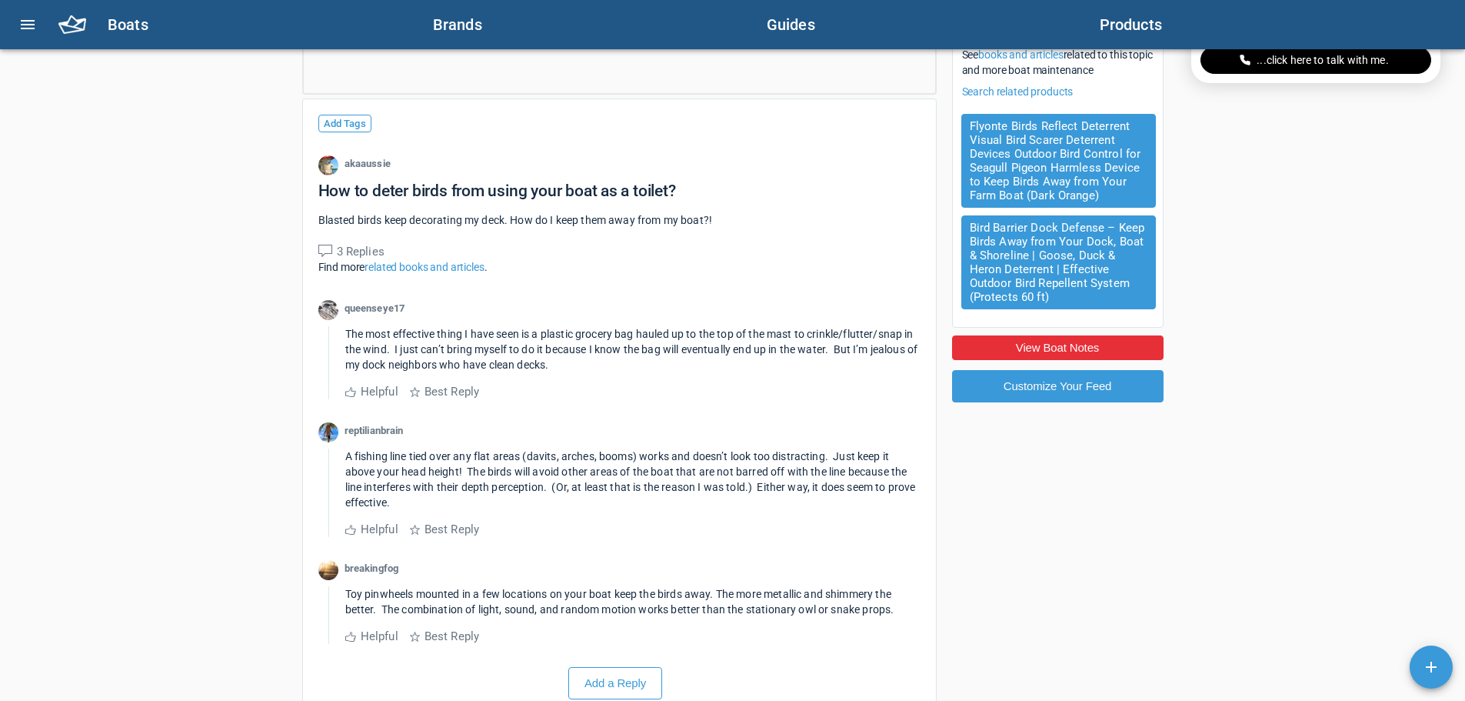
scroll to position [231, 0]
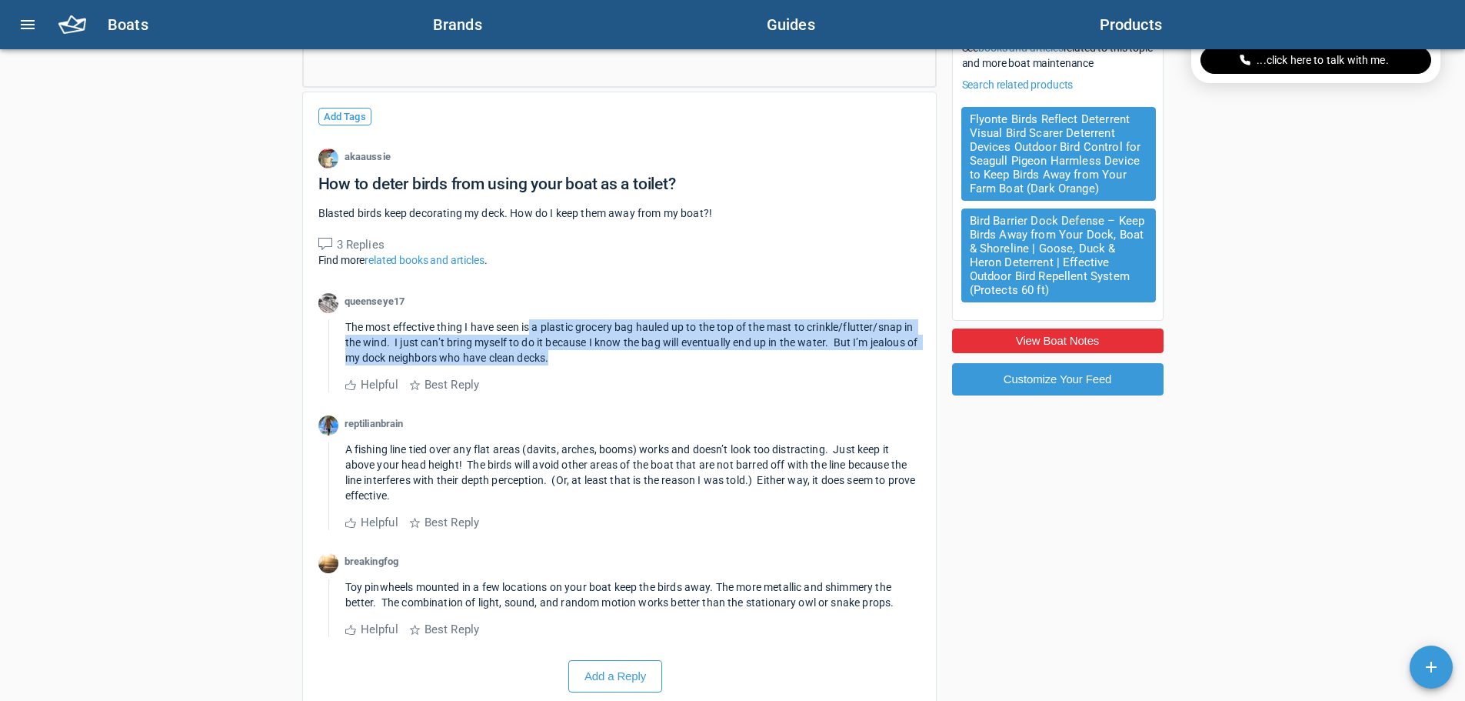
drag, startPoint x: 531, startPoint y: 335, endPoint x: 717, endPoint y: 367, distance: 188.0
click at [717, 365] on div "The most effective thing I have seen is a plastic grocery bag hauled up to the …" at bounding box center [632, 342] width 575 height 46
drag, startPoint x: 478, startPoint y: 324, endPoint x: 648, endPoint y: 363, distance: 175.2
click at [648, 363] on div "The most effective thing I have seen is a plastic grocery bag hauled up to the …" at bounding box center [624, 355] width 592 height 73
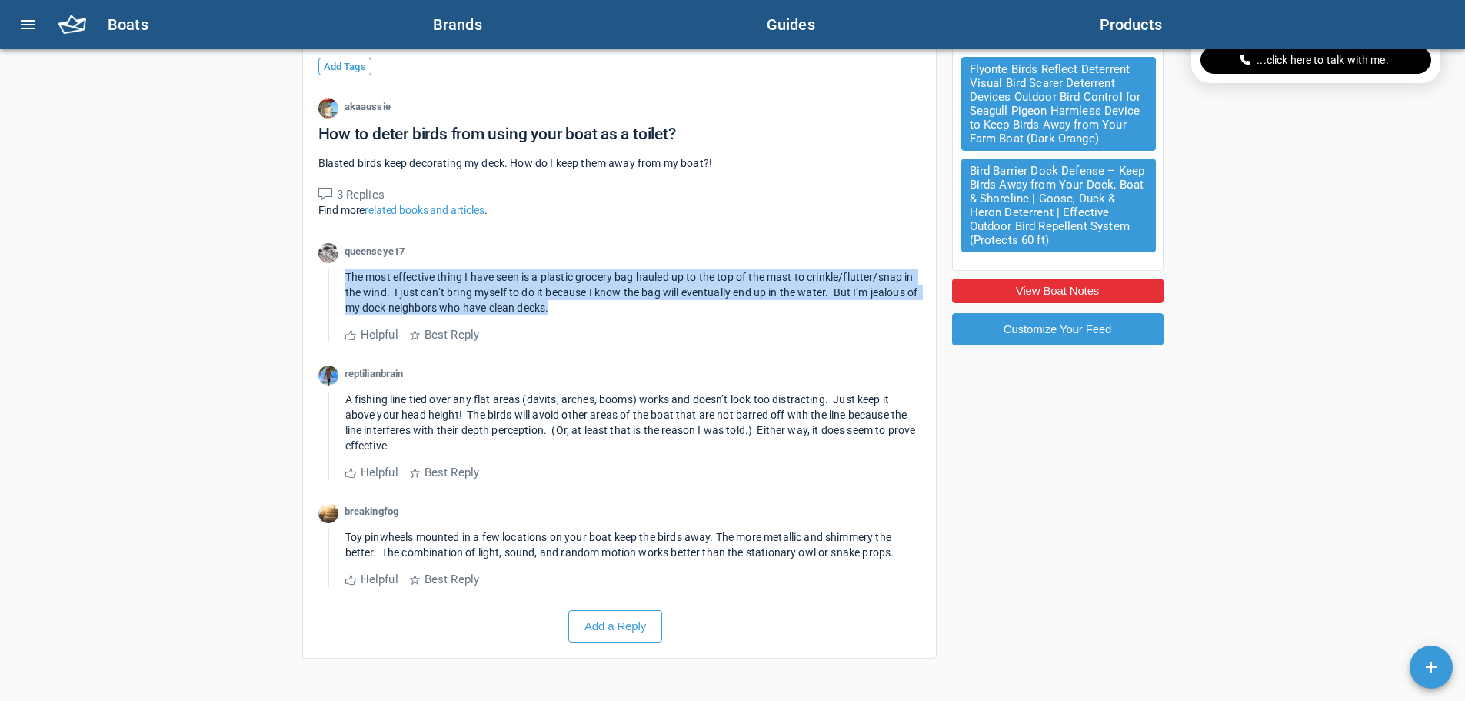
scroll to position [385, 0]
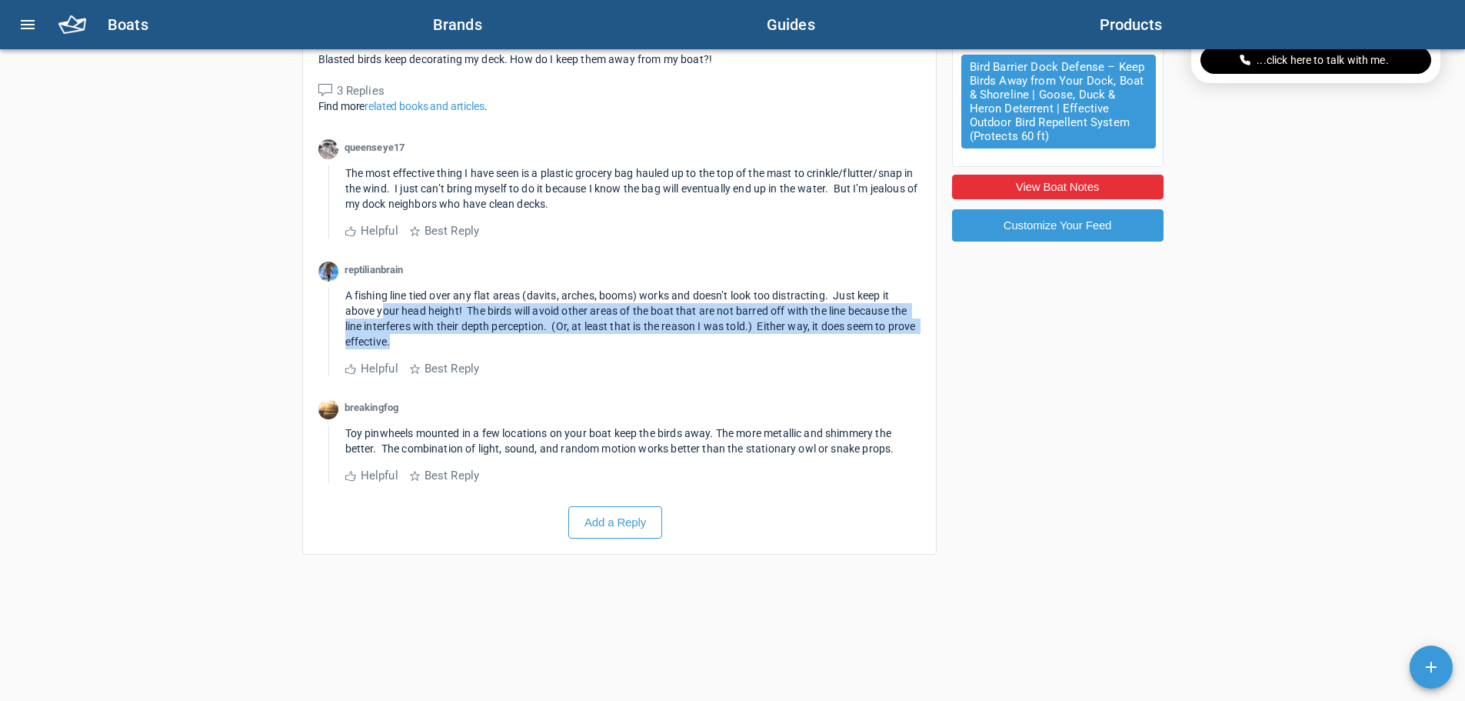
drag, startPoint x: 385, startPoint y: 311, endPoint x: 661, endPoint y: 344, distance: 278.9
click at [661, 344] on div "A fishing line tied over any flat areas (davits, arches, booms) works and doesn…" at bounding box center [632, 319] width 575 height 62
click at [694, 315] on span "A fishing line tied over any flat areas (davits, arches, booms) works and doesn…" at bounding box center [631, 318] width 573 height 58
drag, startPoint x: 567, startPoint y: 287, endPoint x: 796, endPoint y: 345, distance: 236.5
click at [796, 345] on div "reptilianbrain A fishing line tied over any flat areas (davits, arches, booms) …" at bounding box center [619, 319] width 602 height 115
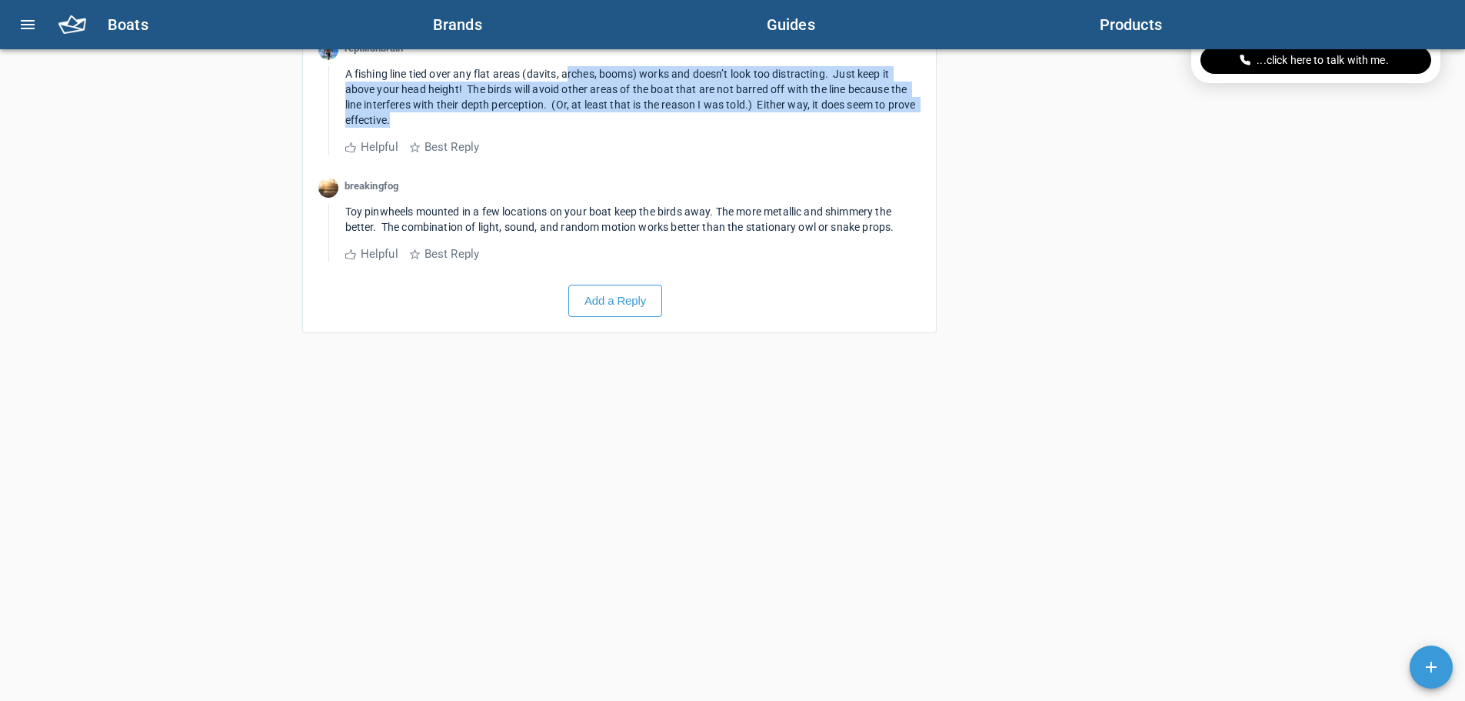
scroll to position [615, 0]
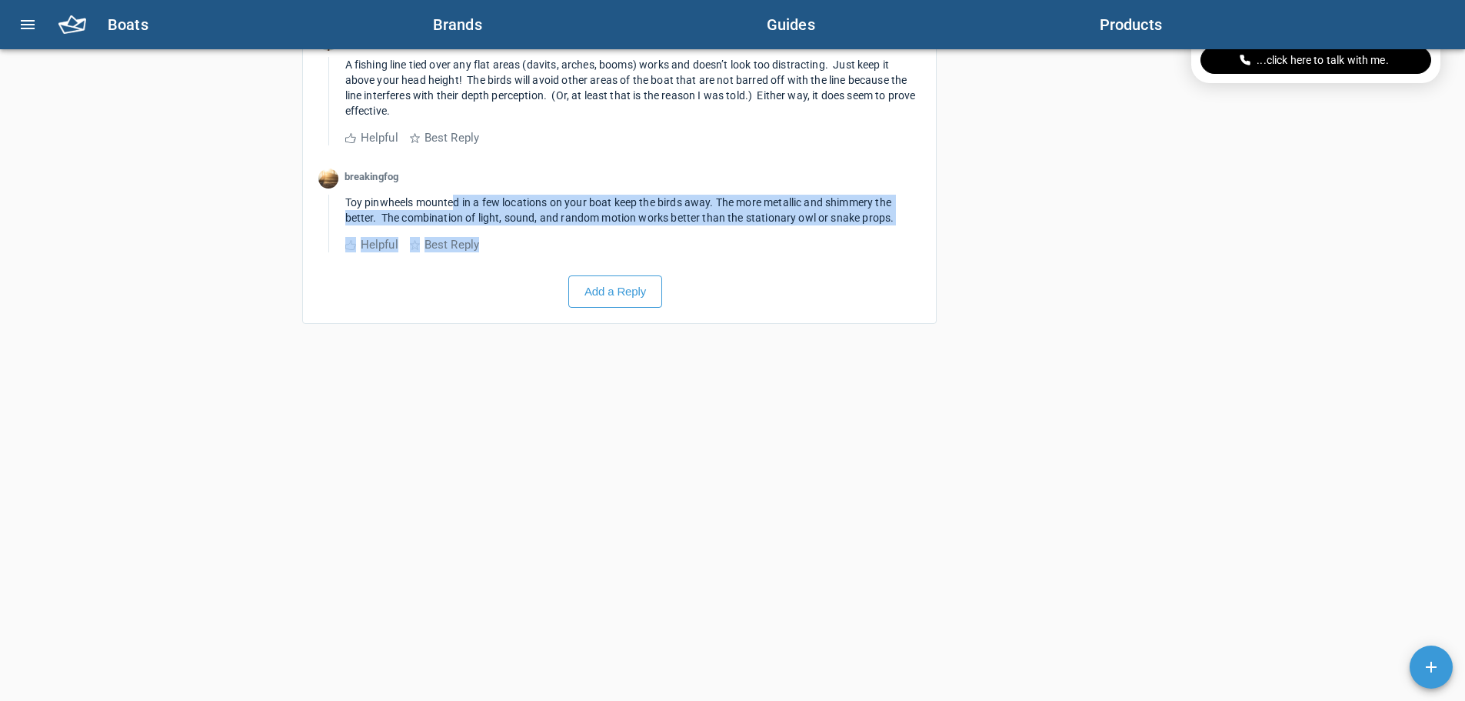
drag, startPoint x: 455, startPoint y: 207, endPoint x: 856, endPoint y: 248, distance: 403.5
click at [856, 248] on div "Toy pinwheels mounted in a few locations on your boat keep the birds away. The …" at bounding box center [624, 224] width 592 height 58
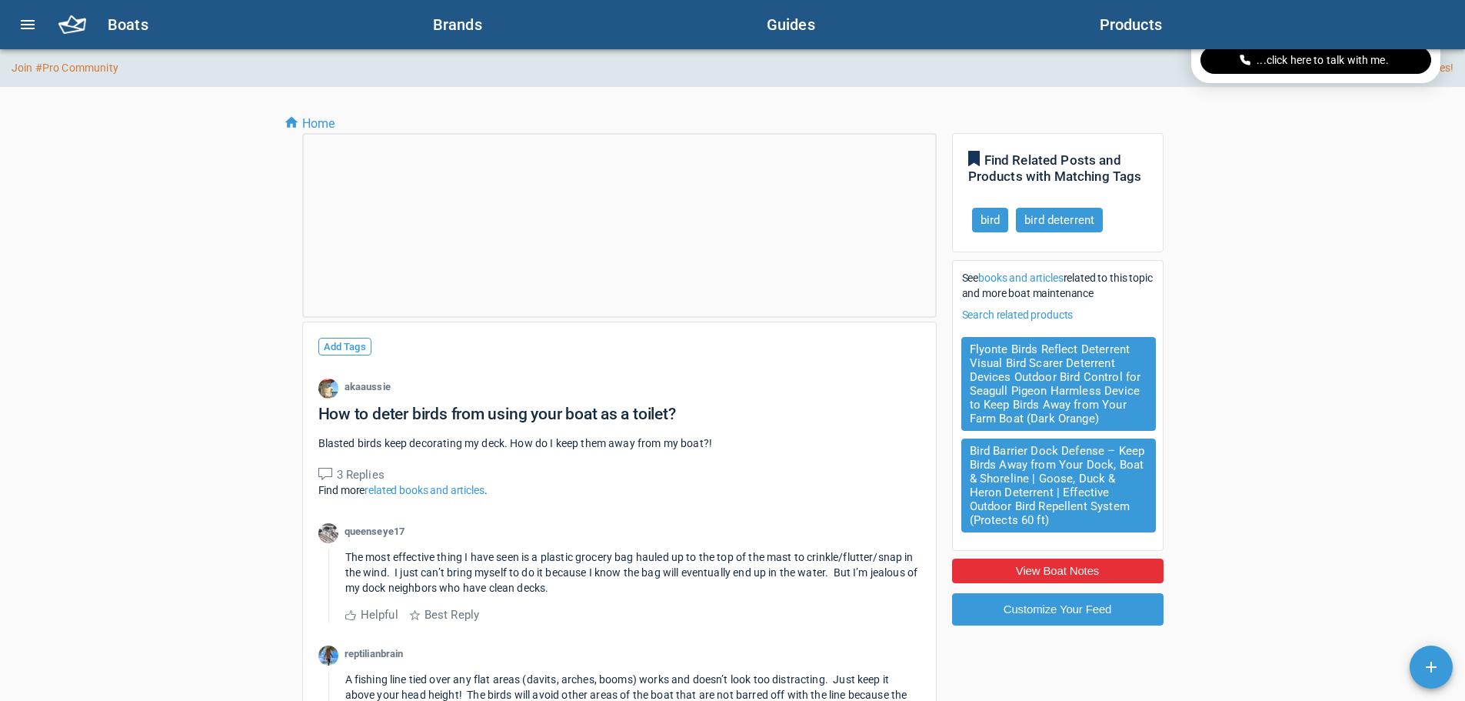
scroll to position [0, 0]
